Goal: Transaction & Acquisition: Purchase product/service

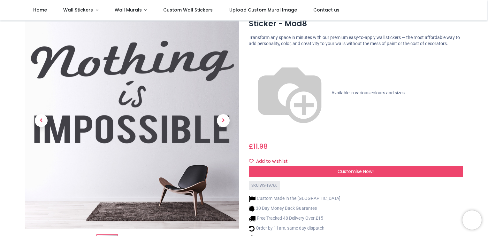
scroll to position [26, 0]
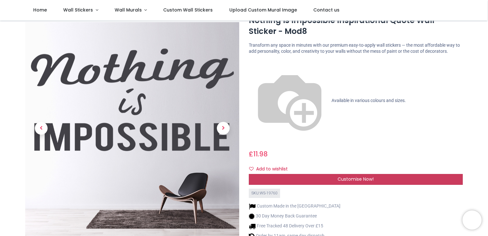
click at [359, 176] on span "Customise Now!" at bounding box center [356, 179] width 36 height 6
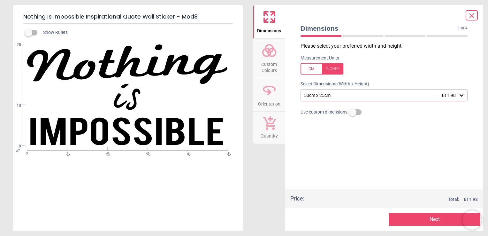
click at [328, 68] on div at bounding box center [321, 68] width 43 height 11
click at [311, 66] on div at bounding box center [321, 68] width 43 height 11
click at [348, 95] on div "50cm x 25cm £11.98" at bounding box center [380, 95] width 155 height 5
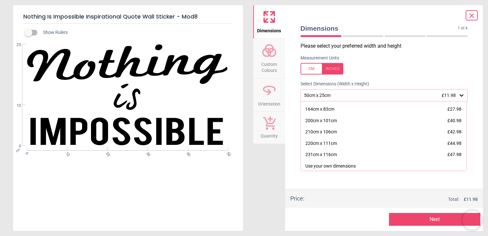
scroll to position [33, 0]
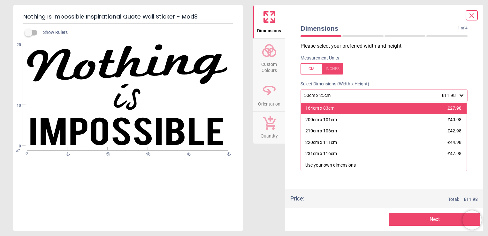
click at [363, 109] on div "164cm x 83cm £27.98" at bounding box center [384, 107] width 166 height 11
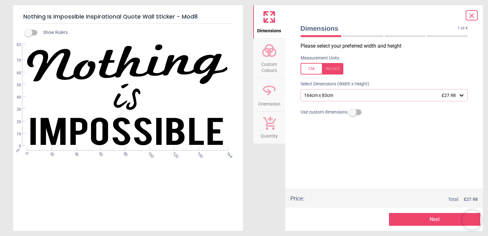
click at [338, 95] on div "164cm x 83cm £27.98" at bounding box center [380, 95] width 155 height 5
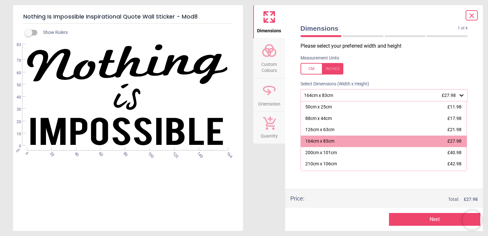
click at [339, 69] on div at bounding box center [321, 68] width 43 height 11
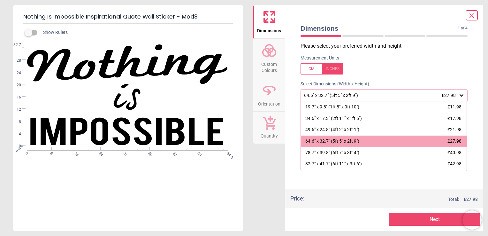
click at [413, 72] on label at bounding box center [383, 68] width 167 height 11
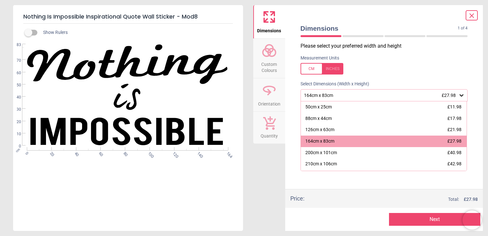
click at [335, 69] on div at bounding box center [321, 68] width 43 height 11
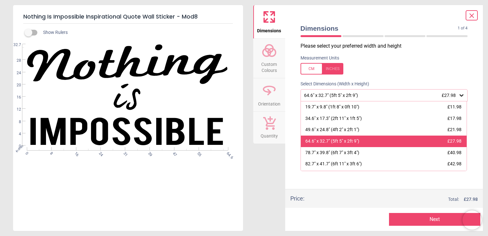
click at [355, 140] on div "64.6" x 32.7" (5ft 5" x 2ft 9")" at bounding box center [332, 141] width 54 height 6
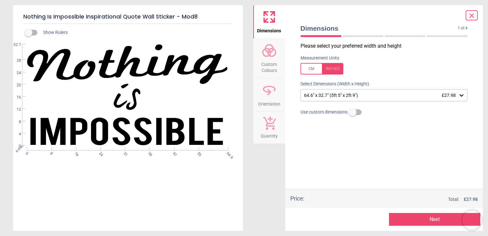
click at [269, 56] on icon at bounding box center [269, 50] width 15 height 15
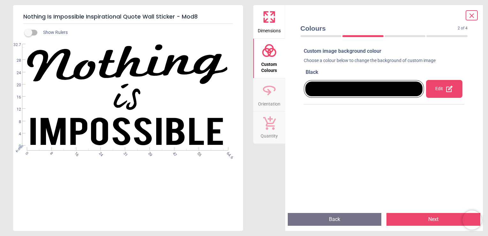
click at [445, 89] on icon at bounding box center [449, 89] width 8 height 8
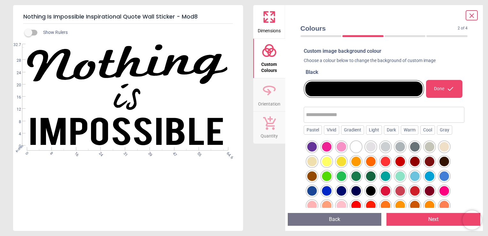
click at [326, 188] on div at bounding box center [327, 191] width 10 height 10
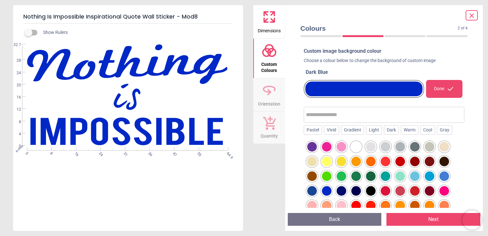
click at [356, 149] on div at bounding box center [356, 147] width 10 height 10
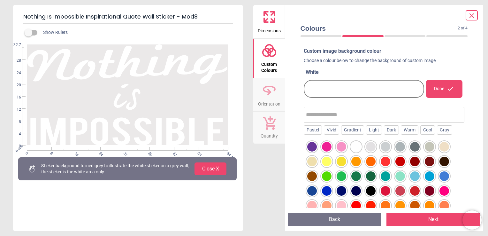
click at [324, 190] on div at bounding box center [327, 191] width 10 height 10
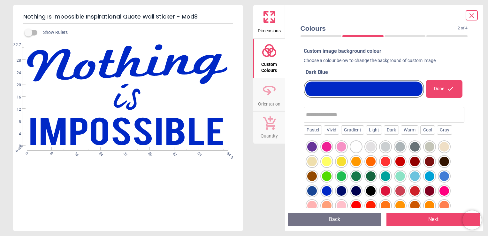
click at [315, 188] on div at bounding box center [312, 191] width 10 height 10
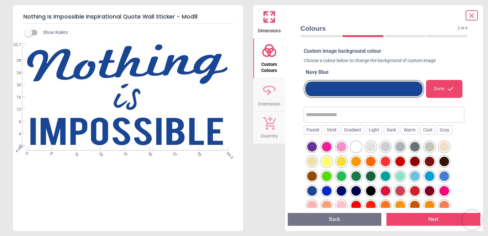
click at [325, 189] on div at bounding box center [327, 191] width 10 height 10
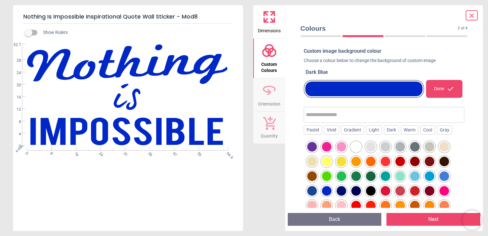
click at [339, 189] on div at bounding box center [342, 191] width 10 height 10
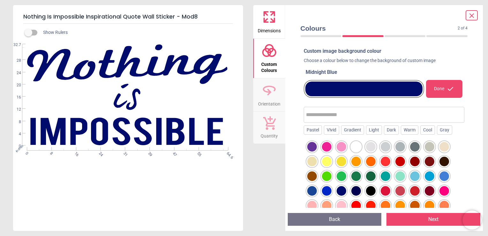
click at [322, 189] on div at bounding box center [327, 191] width 10 height 10
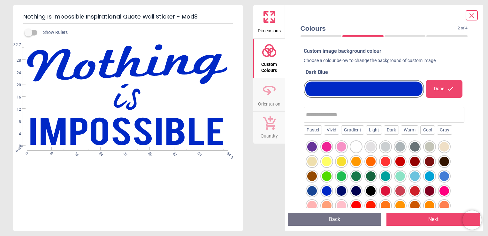
click at [427, 216] on button "Next" at bounding box center [433, 219] width 94 height 13
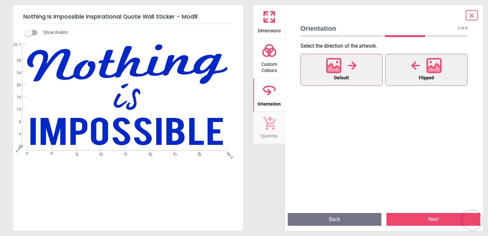
click at [425, 80] on span "Flipped" at bounding box center [426, 78] width 15 height 8
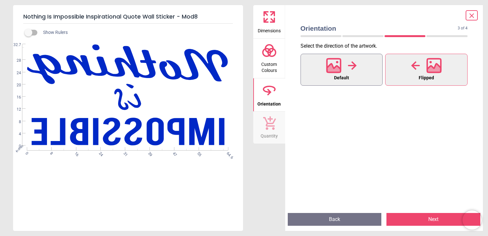
click at [356, 72] on div at bounding box center [341, 65] width 31 height 17
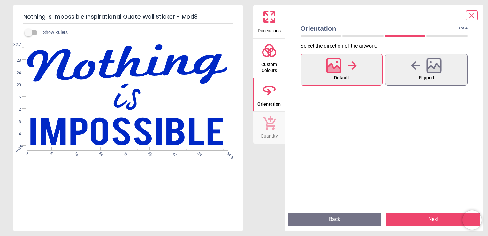
click at [414, 219] on button "Next" at bounding box center [433, 219] width 94 height 13
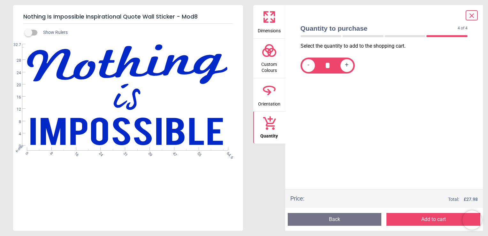
click at [473, 17] on icon at bounding box center [472, 16] width 4 height 4
